Goal: Transaction & Acquisition: Purchase product/service

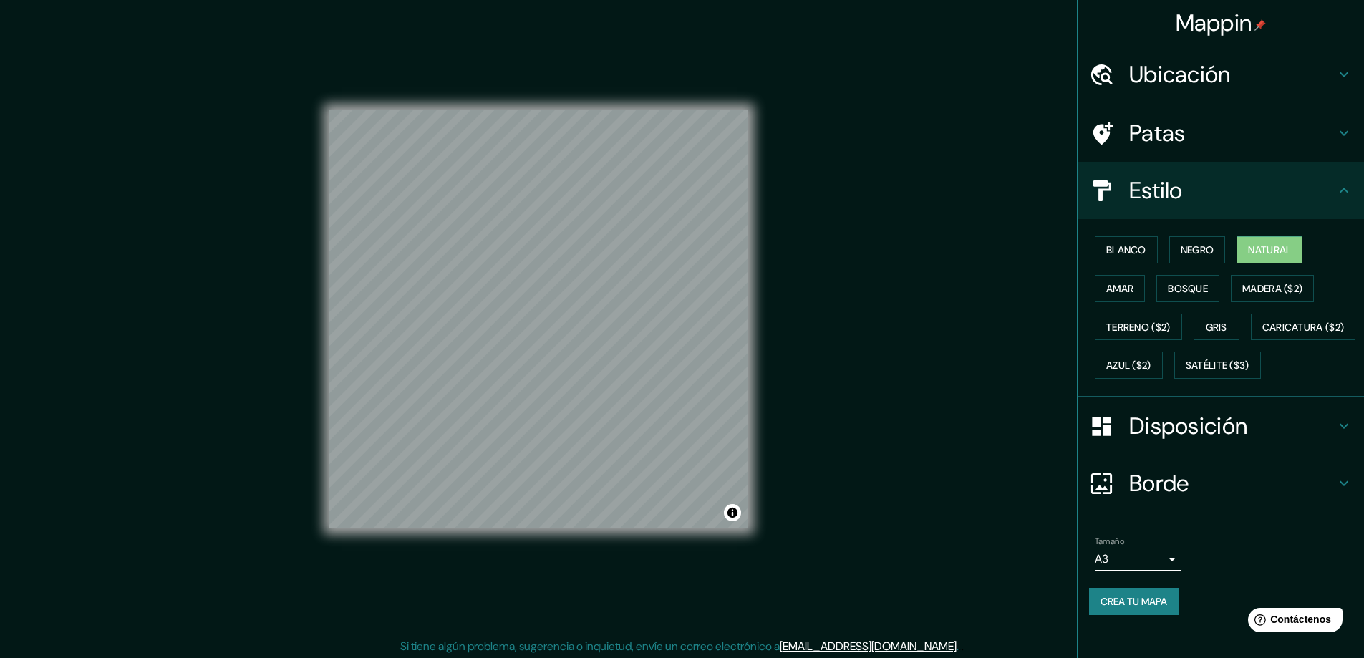
click at [1143, 611] on font "Crea tu mapa" at bounding box center [1133, 601] width 67 height 19
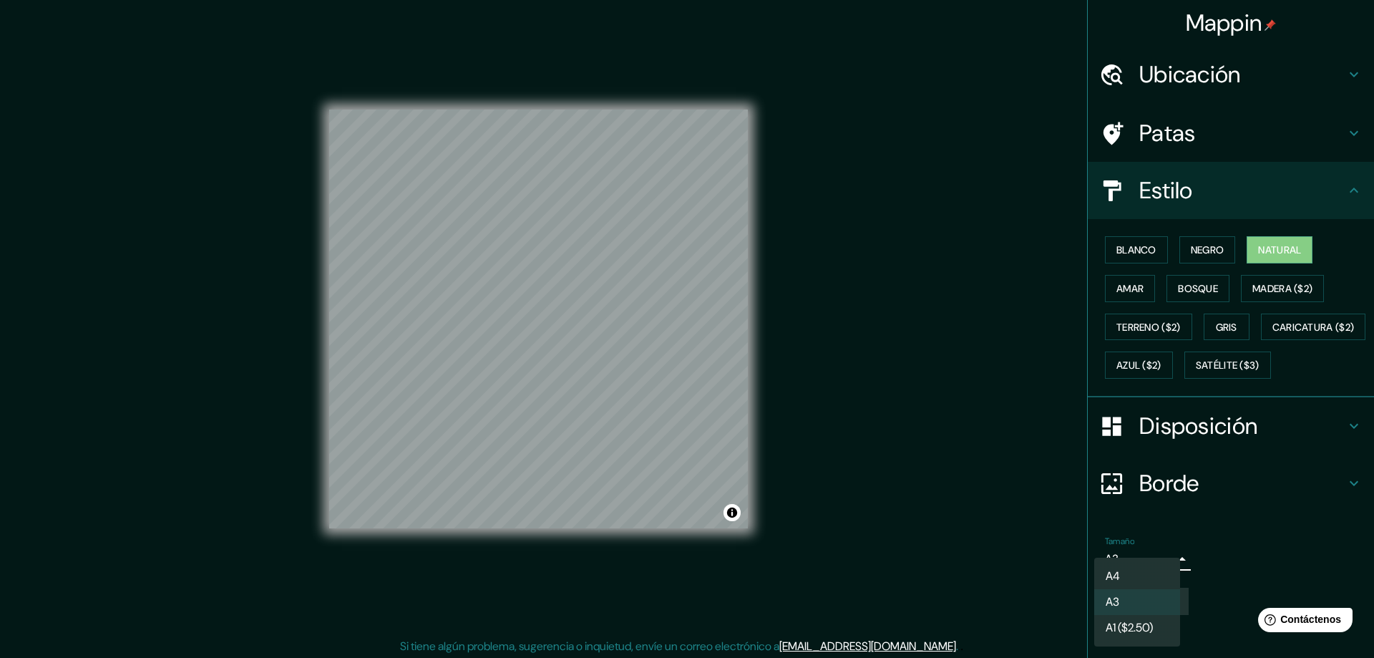
click at [1150, 600] on body "Mappin Ubicación Cajamarca, Departamento de Cajamarca, Perú Patas Estilo Blanco…" at bounding box center [687, 329] width 1374 height 658
click at [1140, 582] on li "A4" at bounding box center [1137, 576] width 86 height 26
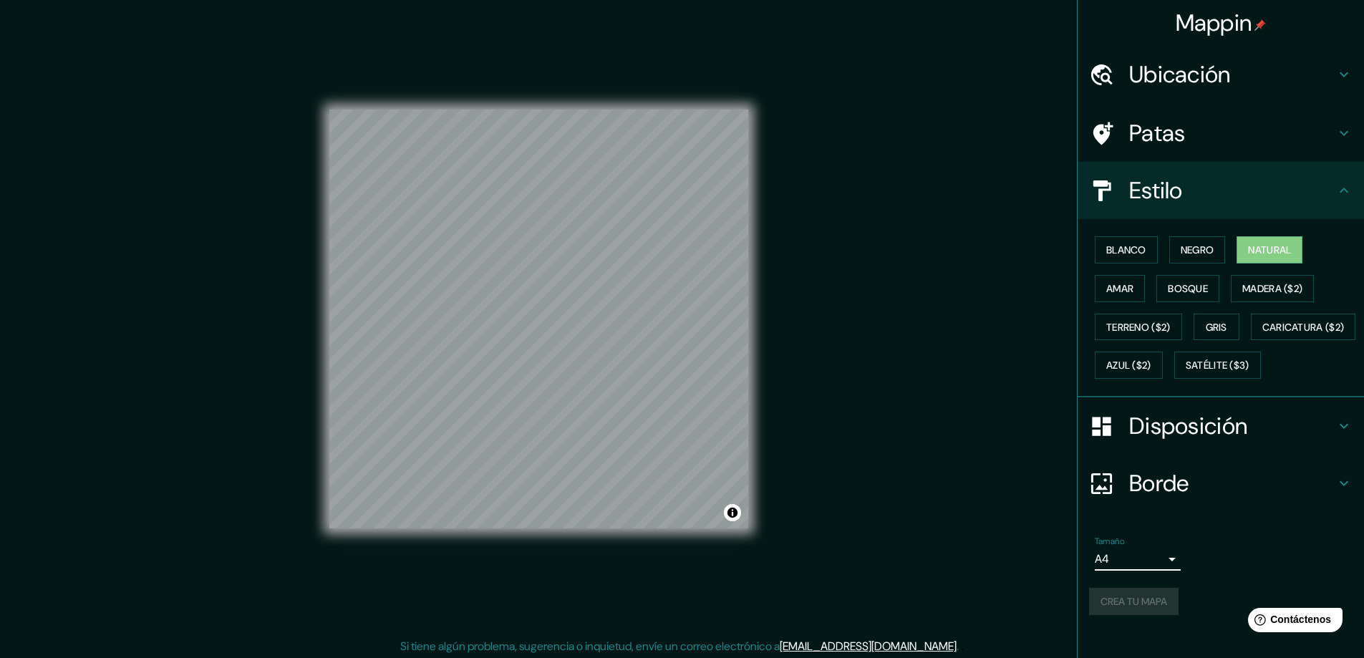
click at [1147, 615] on div "Crea tu mapa" at bounding box center [1220, 601] width 263 height 27
click at [1194, 576] on div "Tamaño A4 a4" at bounding box center [1220, 553] width 263 height 46
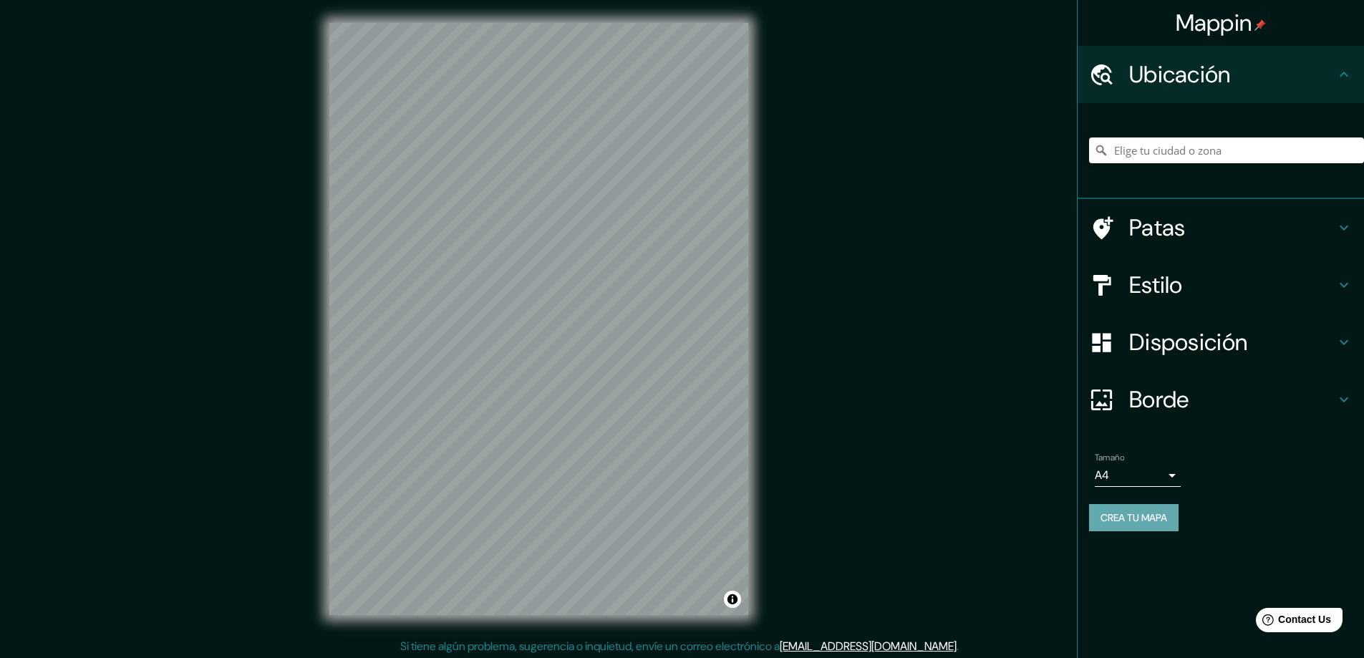
click at [1125, 520] on font "Crea tu mapa" at bounding box center [1133, 517] width 67 height 13
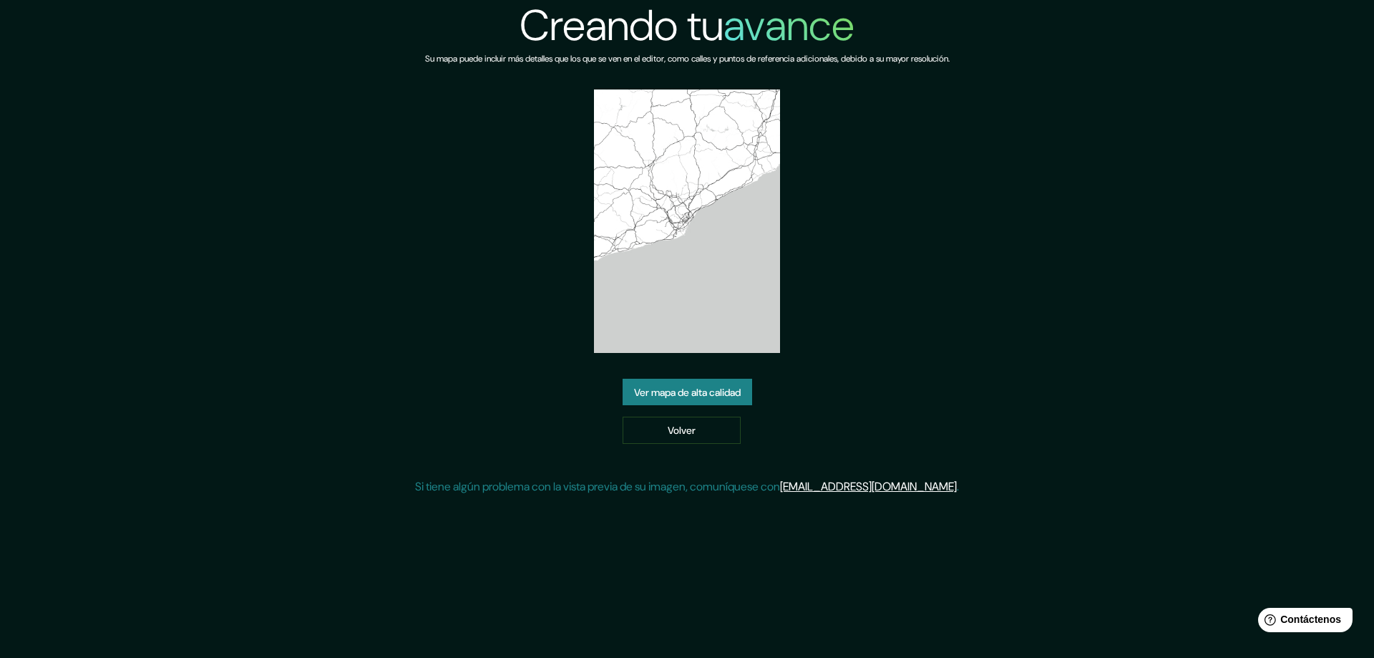
click at [725, 393] on font "Ver mapa de alta calidad" at bounding box center [687, 392] width 107 height 13
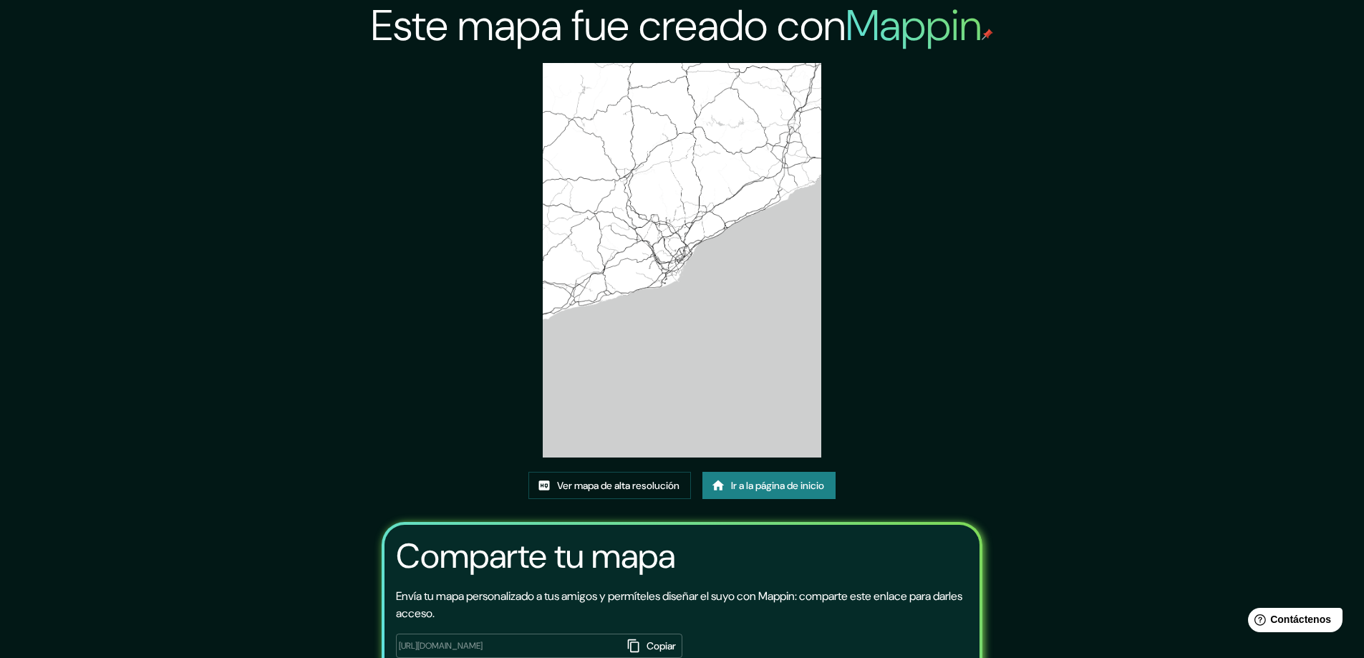
scroll to position [97, 0]
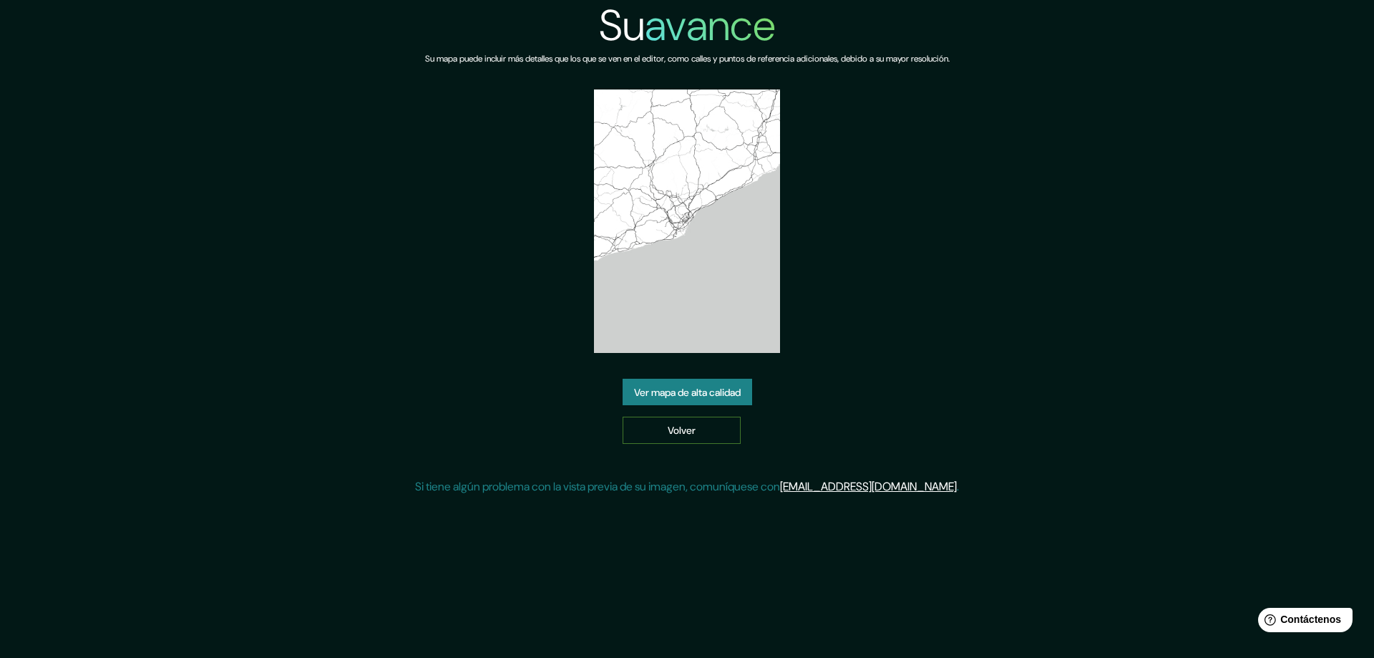
click at [674, 425] on font "Volver" at bounding box center [682, 430] width 28 height 13
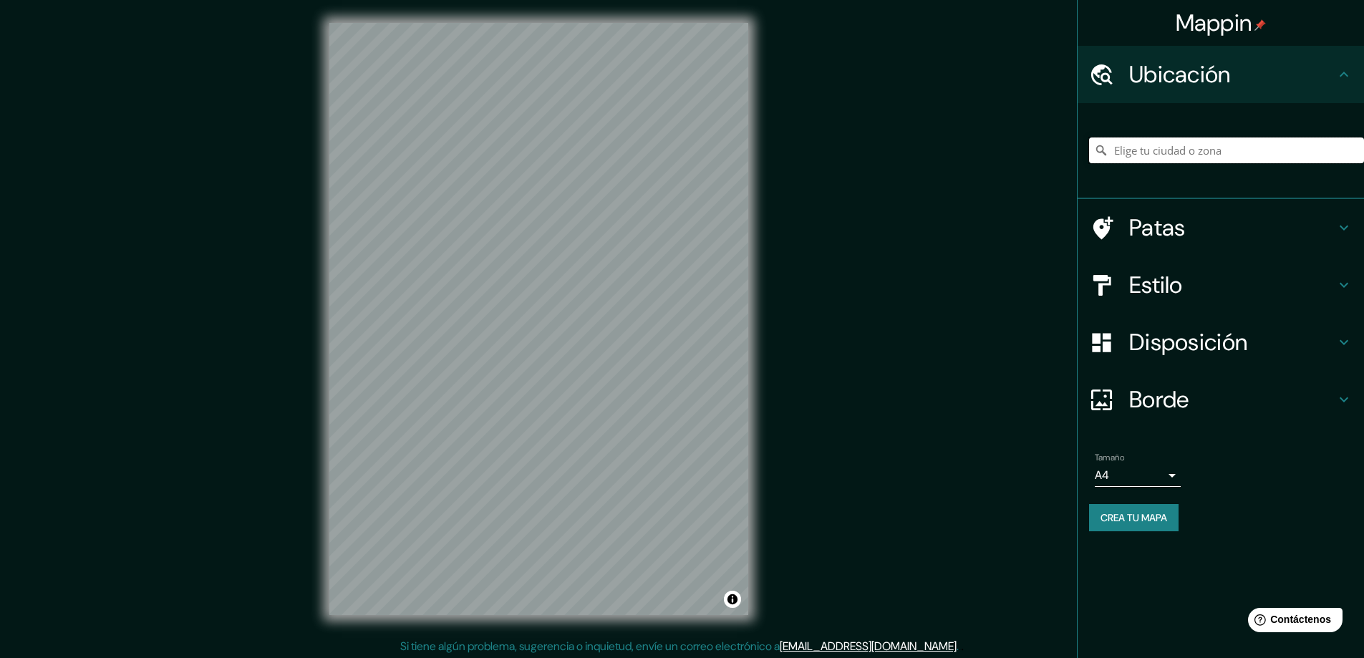
click at [1222, 143] on input "Elige tu ciudad o zona" at bounding box center [1226, 150] width 275 height 26
click at [1192, 152] on input "Elige tu ciudad o zona" at bounding box center [1226, 150] width 275 height 26
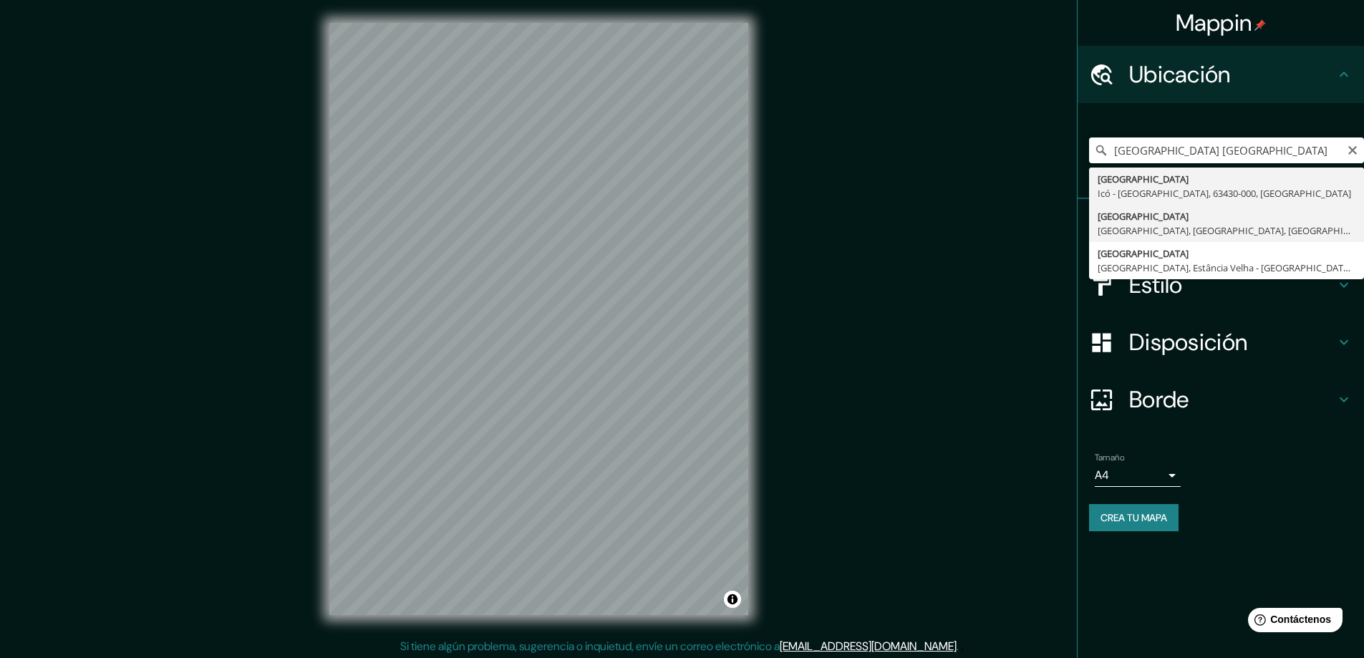
type input "Avenida Brasil, Lima, Provincia de Lima, Perú"
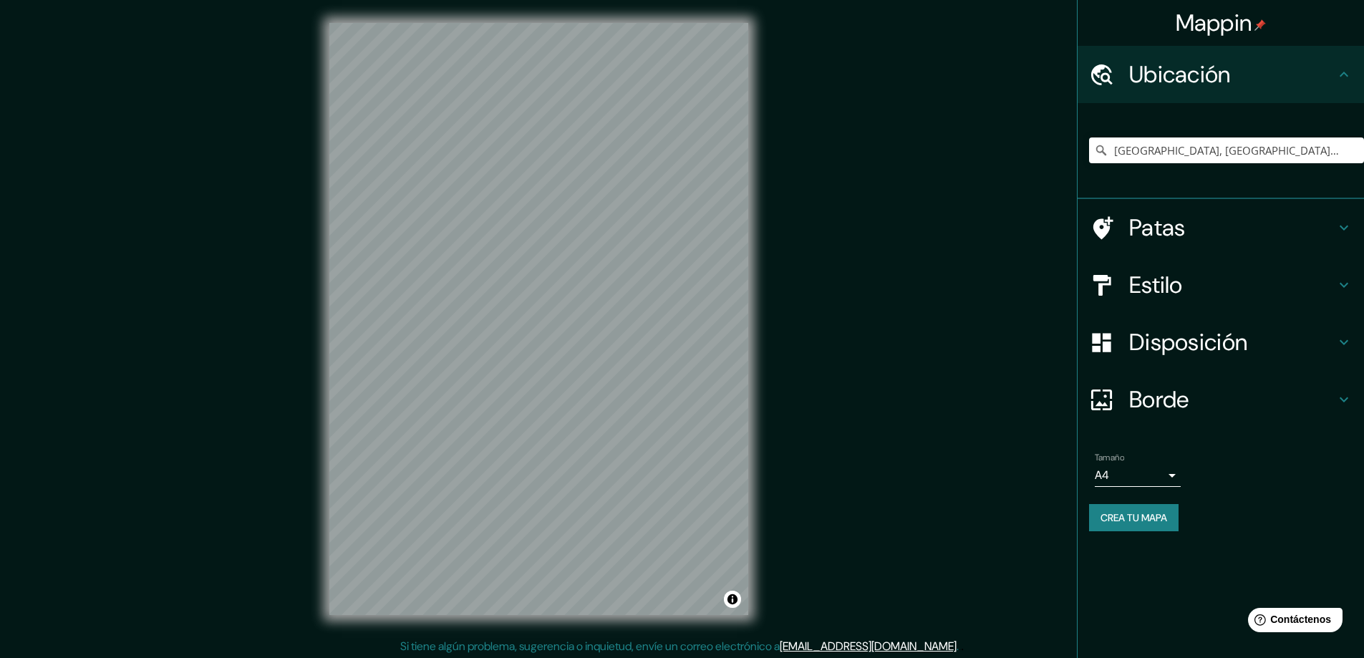
click at [1223, 228] on h4 "Patas" at bounding box center [1232, 227] width 206 height 29
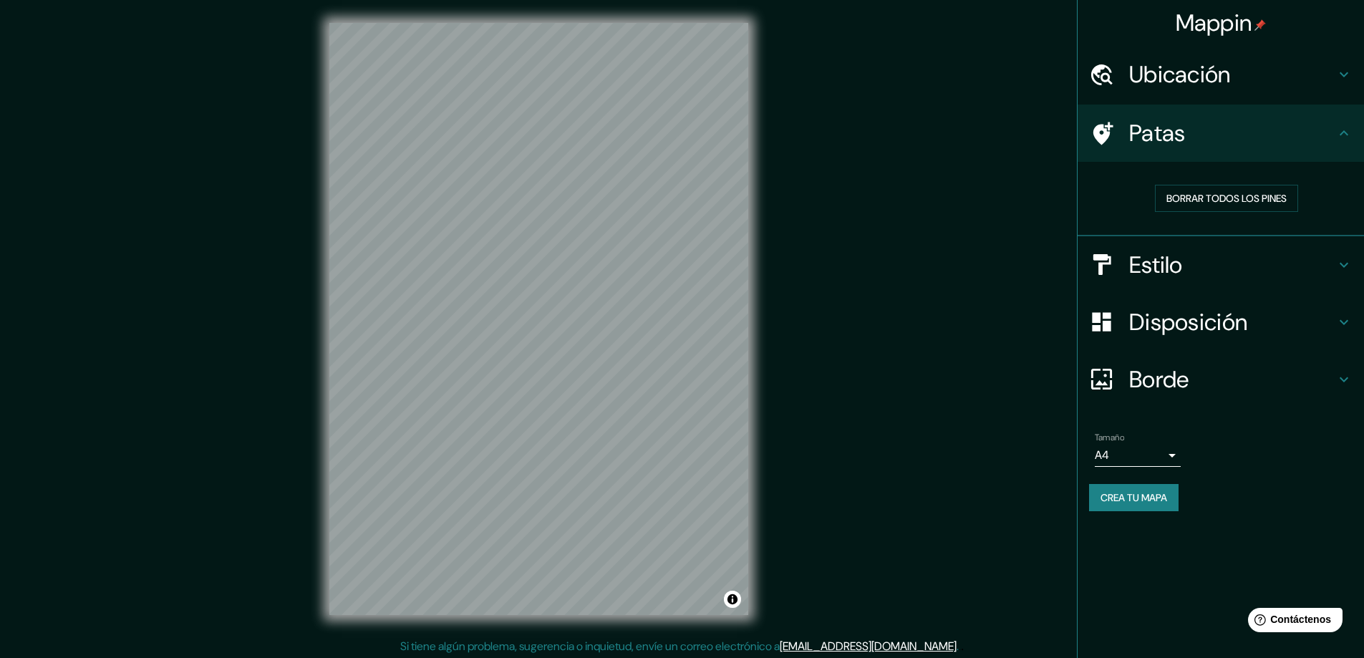
click at [1273, 134] on h4 "Patas" at bounding box center [1232, 133] width 206 height 29
click at [1234, 263] on h4 "Estilo" at bounding box center [1232, 265] width 206 height 29
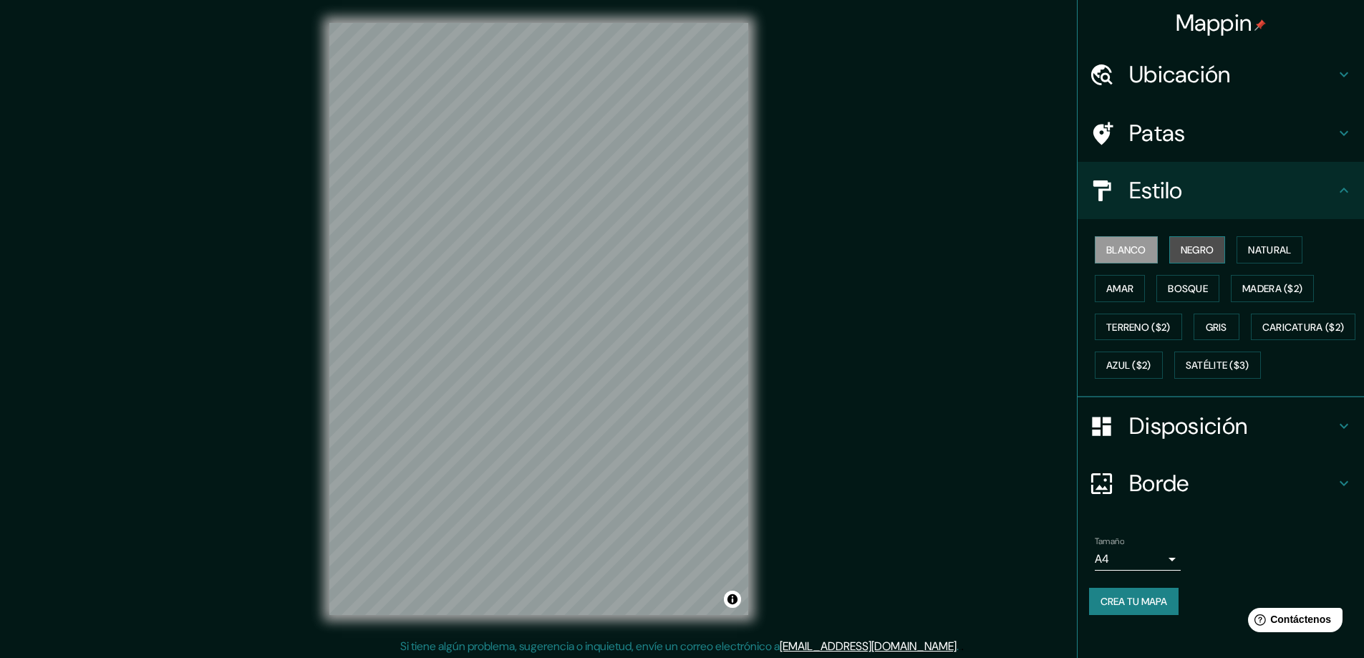
click at [1191, 248] on font "Negro" at bounding box center [1197, 249] width 34 height 13
click at [1238, 244] on button "Natural" at bounding box center [1269, 249] width 66 height 27
click at [1170, 441] on font "Disposición" at bounding box center [1188, 426] width 118 height 30
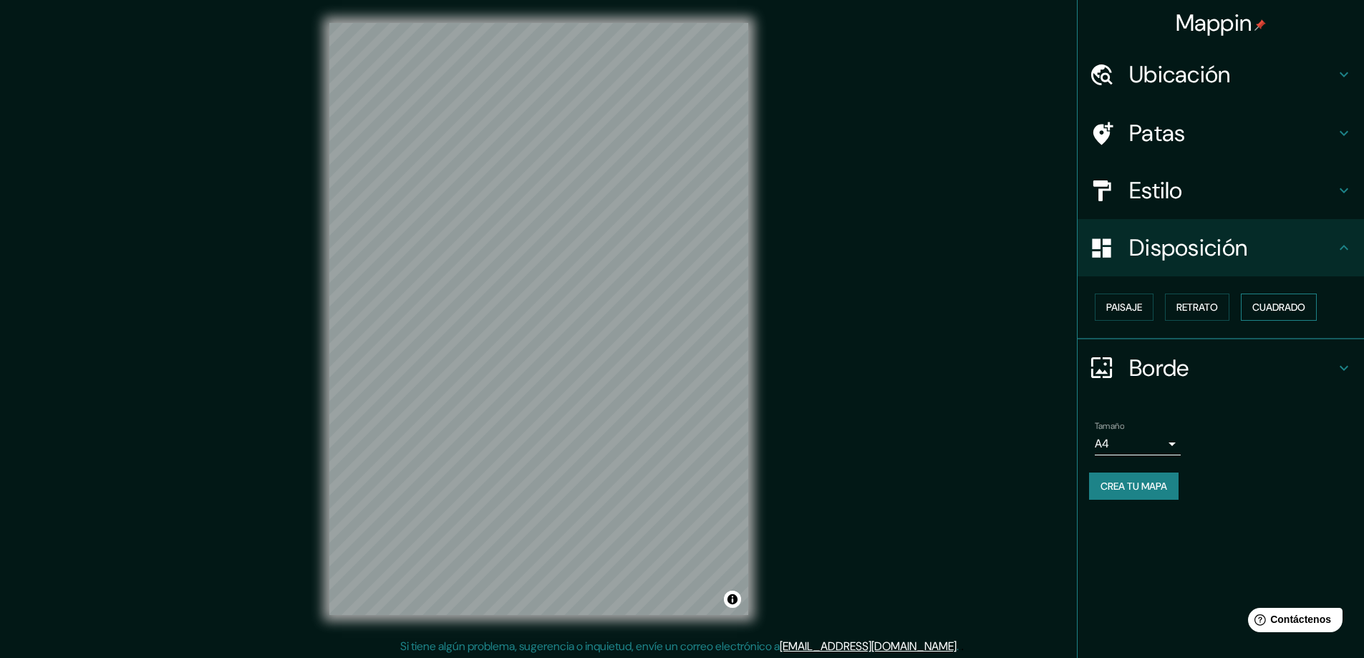
click at [1271, 305] on font "Cuadrado" at bounding box center [1278, 307] width 53 height 13
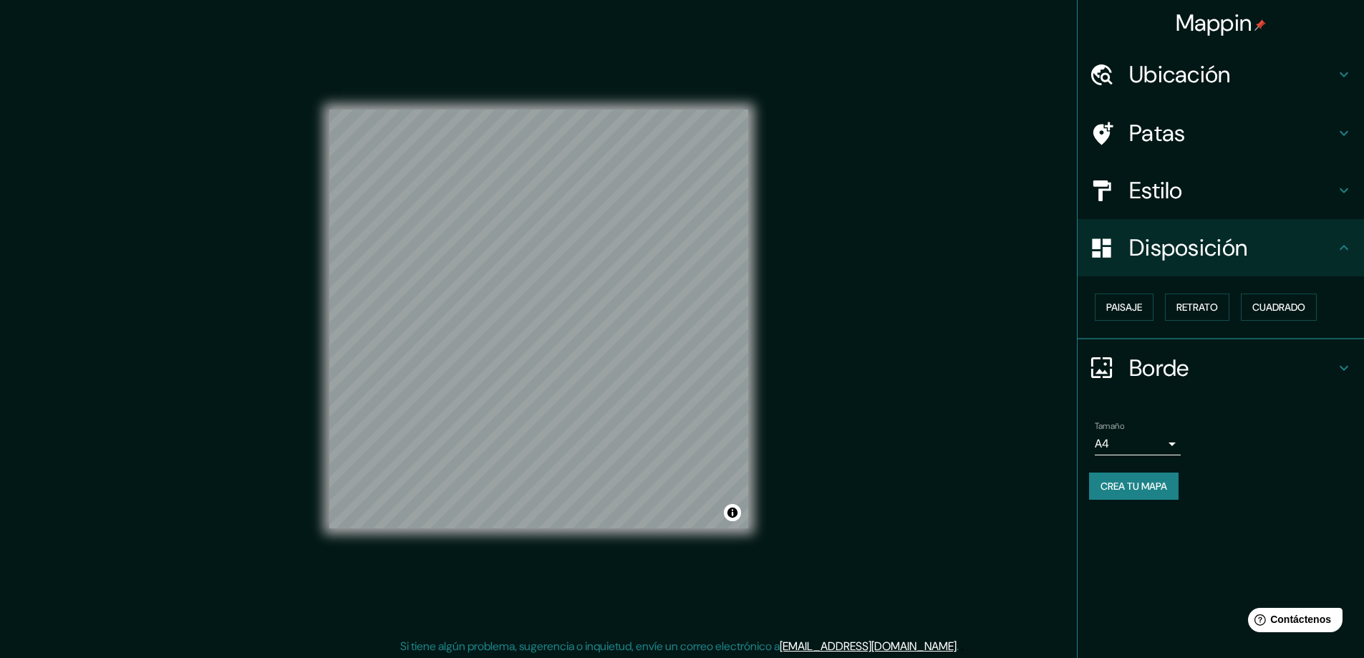
click at [1213, 133] on h4 "Patas" at bounding box center [1232, 133] width 206 height 29
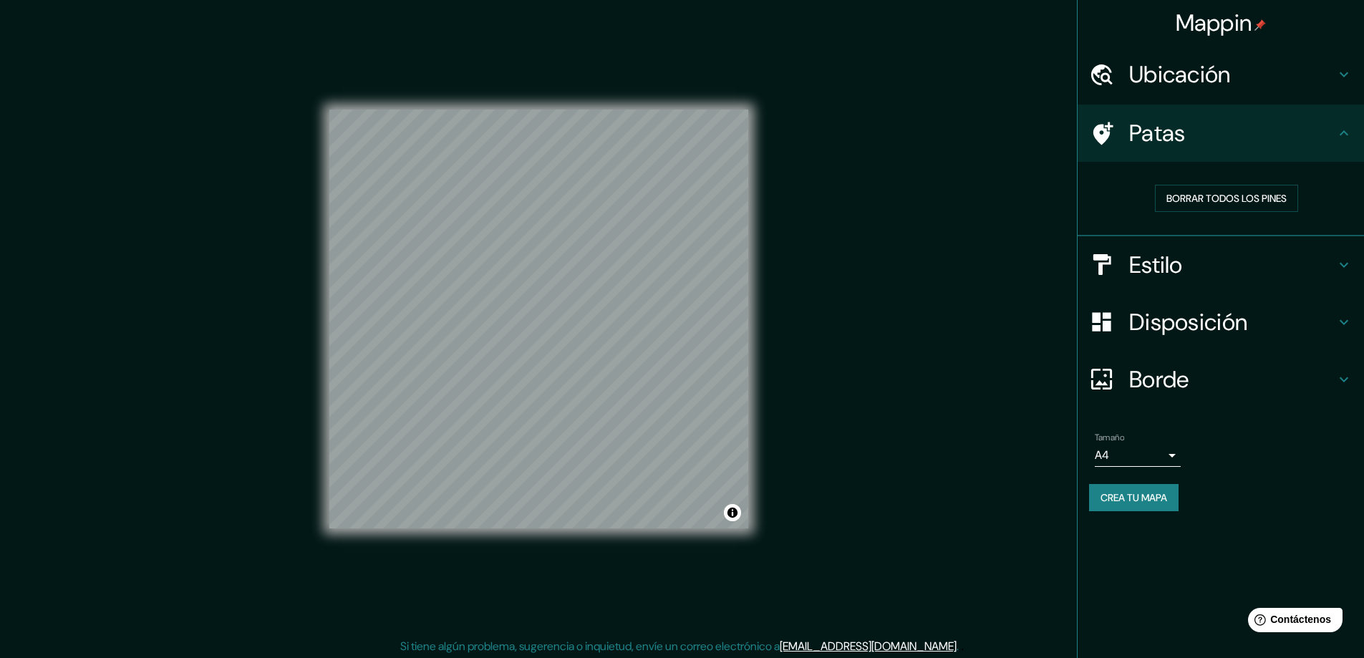
click at [1215, 141] on h4 "Patas" at bounding box center [1232, 133] width 206 height 29
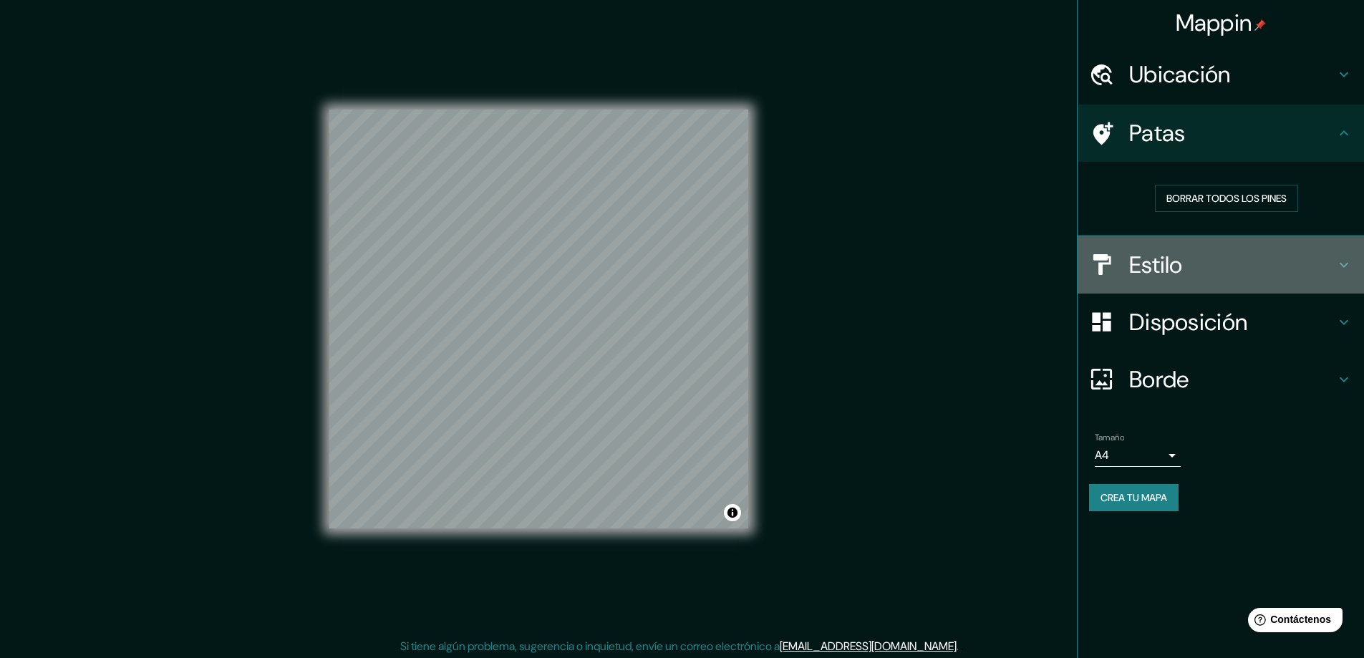
click at [1192, 258] on h4 "Estilo" at bounding box center [1232, 265] width 206 height 29
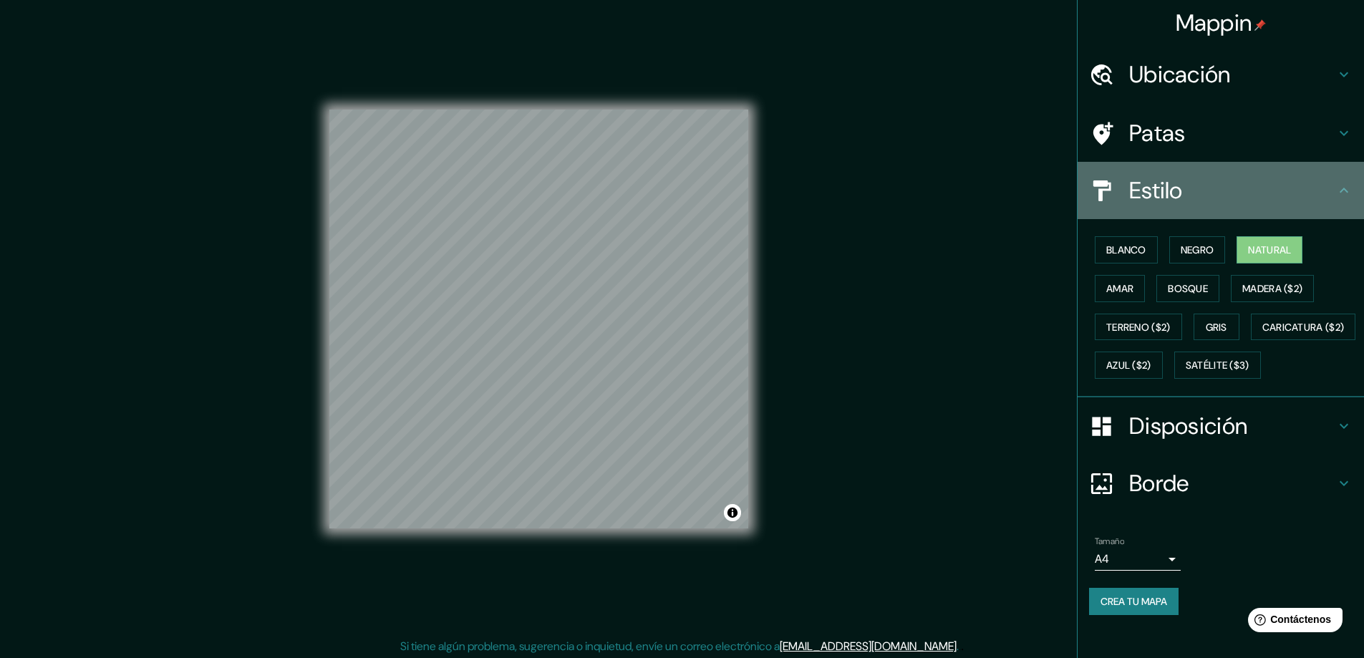
click at [1199, 214] on div "Estilo" at bounding box center [1220, 190] width 286 height 57
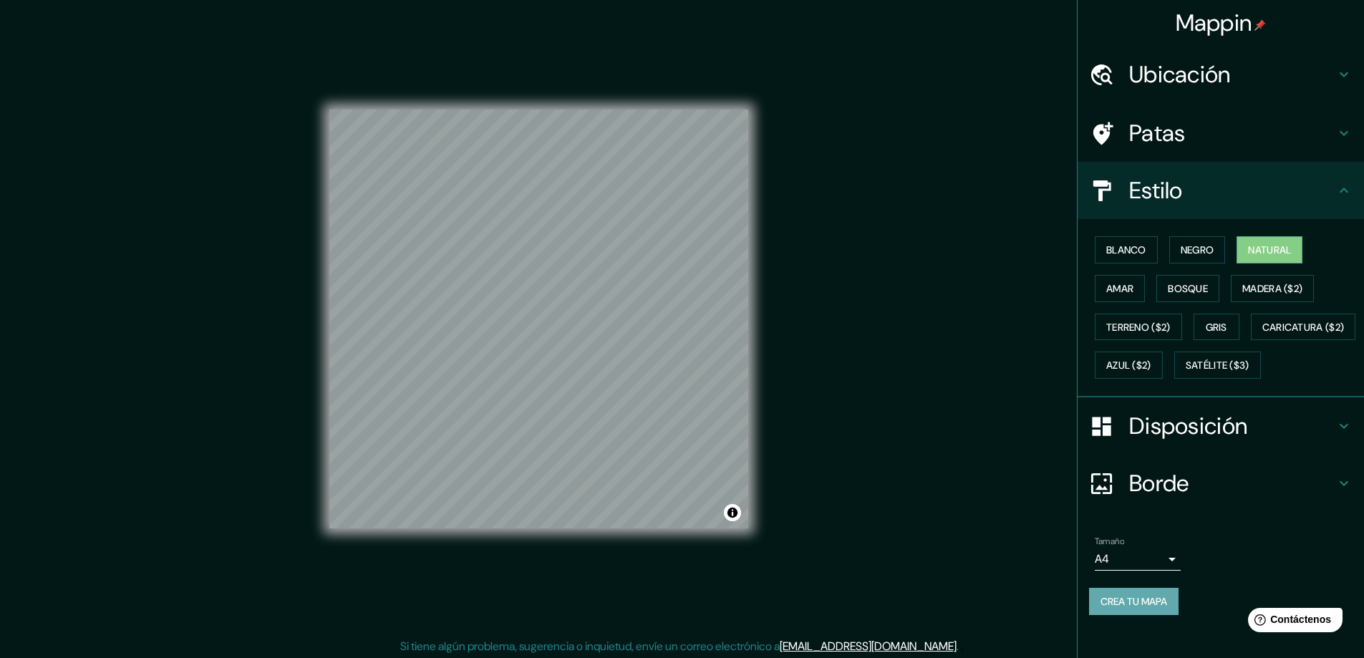
click at [1127, 611] on font "Crea tu mapa" at bounding box center [1133, 601] width 67 height 19
